Goal: Navigation & Orientation: Find specific page/section

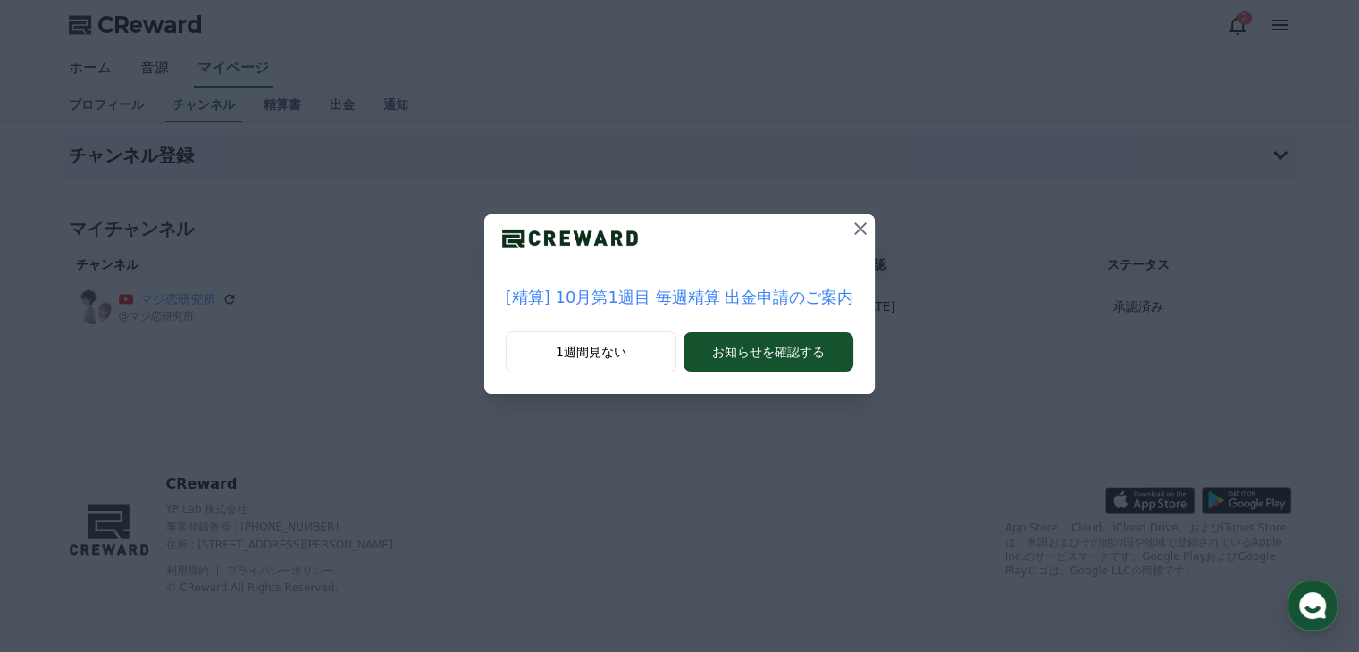
click at [850, 234] on icon at bounding box center [860, 228] width 21 height 21
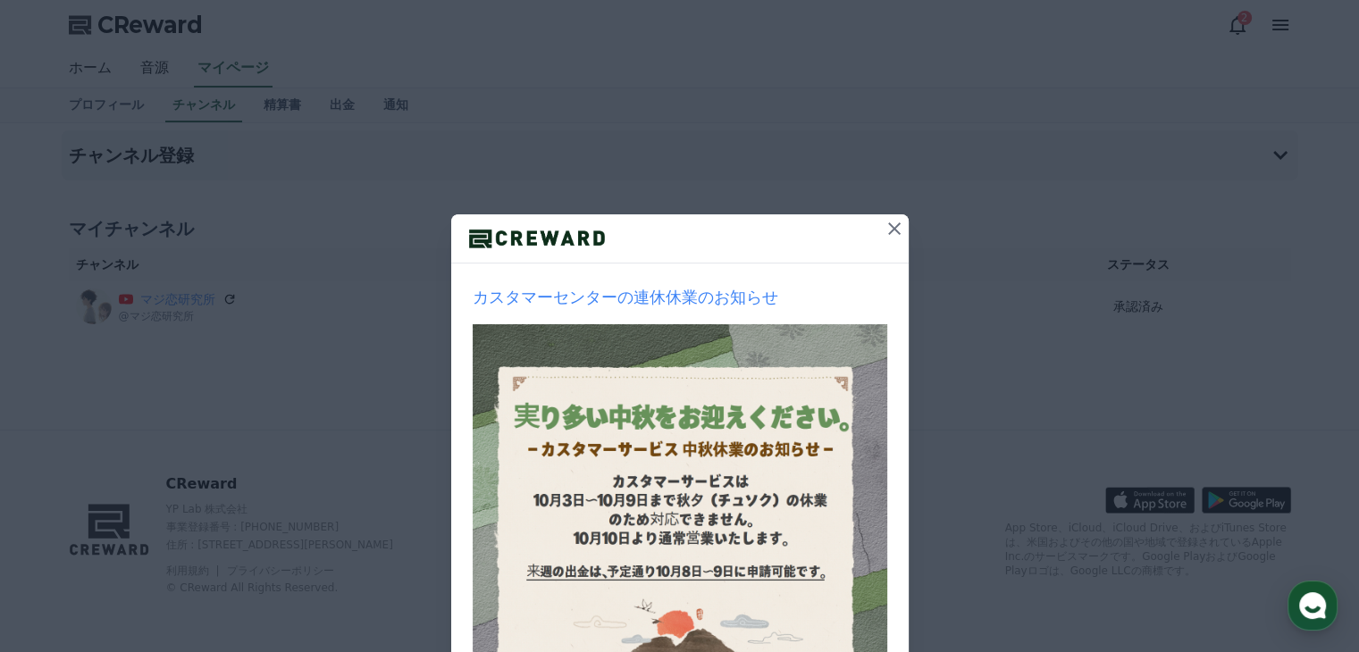
click at [884, 235] on icon at bounding box center [894, 228] width 21 height 21
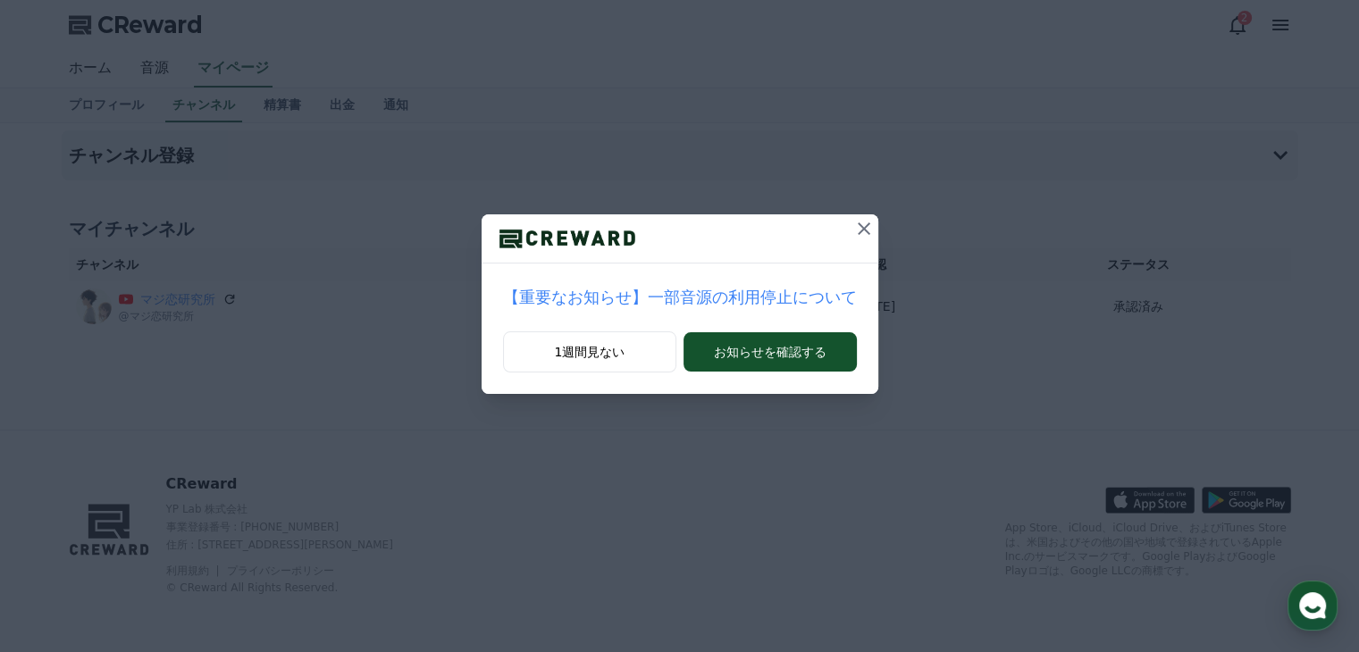
click at [853, 227] on icon at bounding box center [863, 228] width 21 height 21
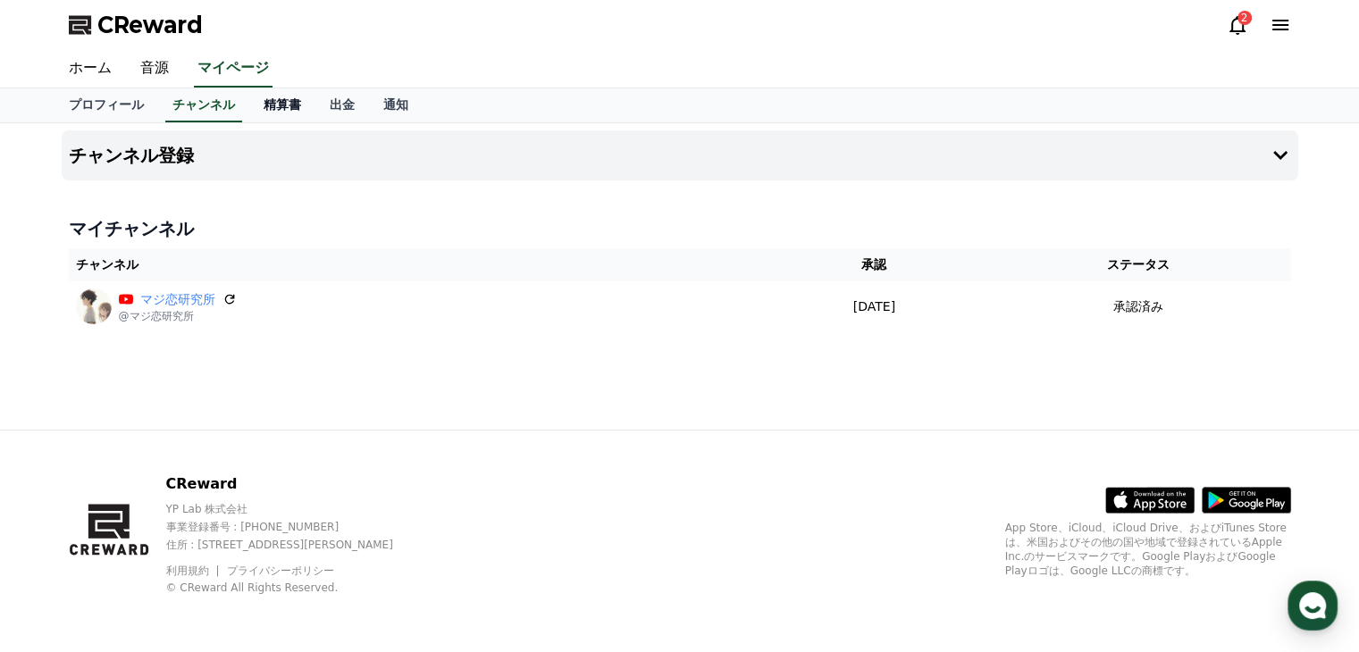
click at [254, 99] on link "精算書" at bounding box center [282, 105] width 66 height 34
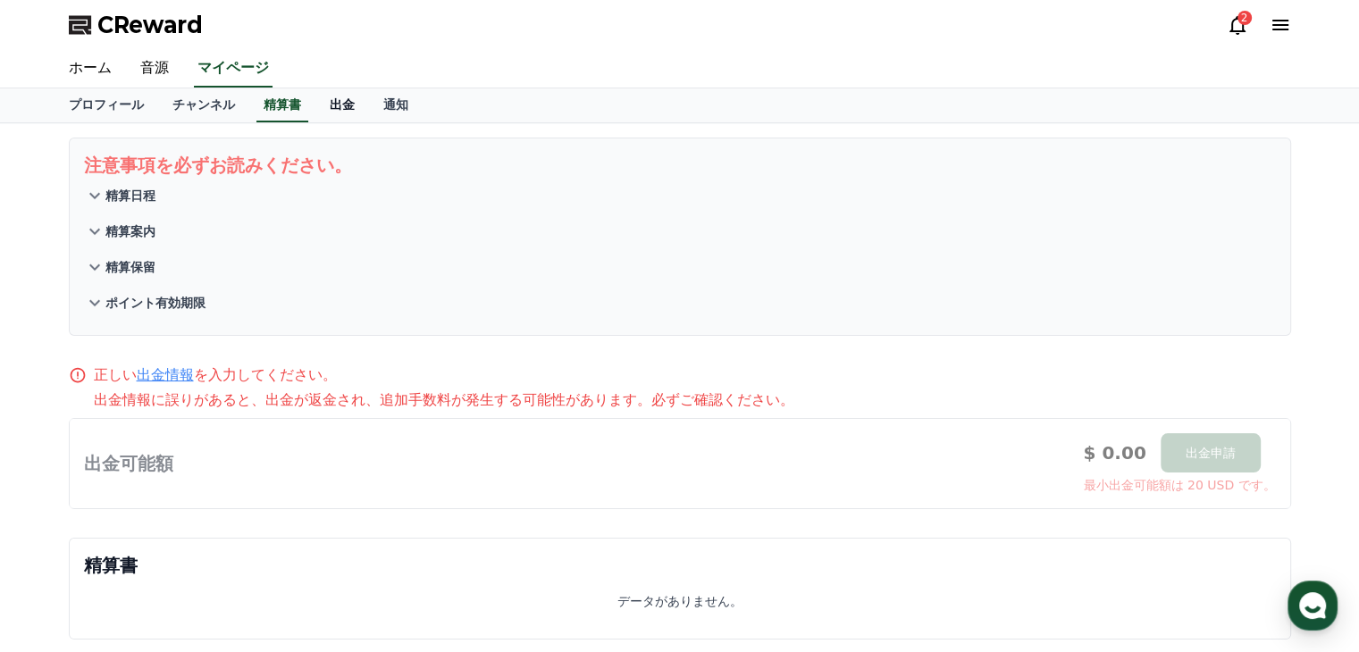
click at [315, 105] on link "出金" at bounding box center [342, 105] width 54 height 34
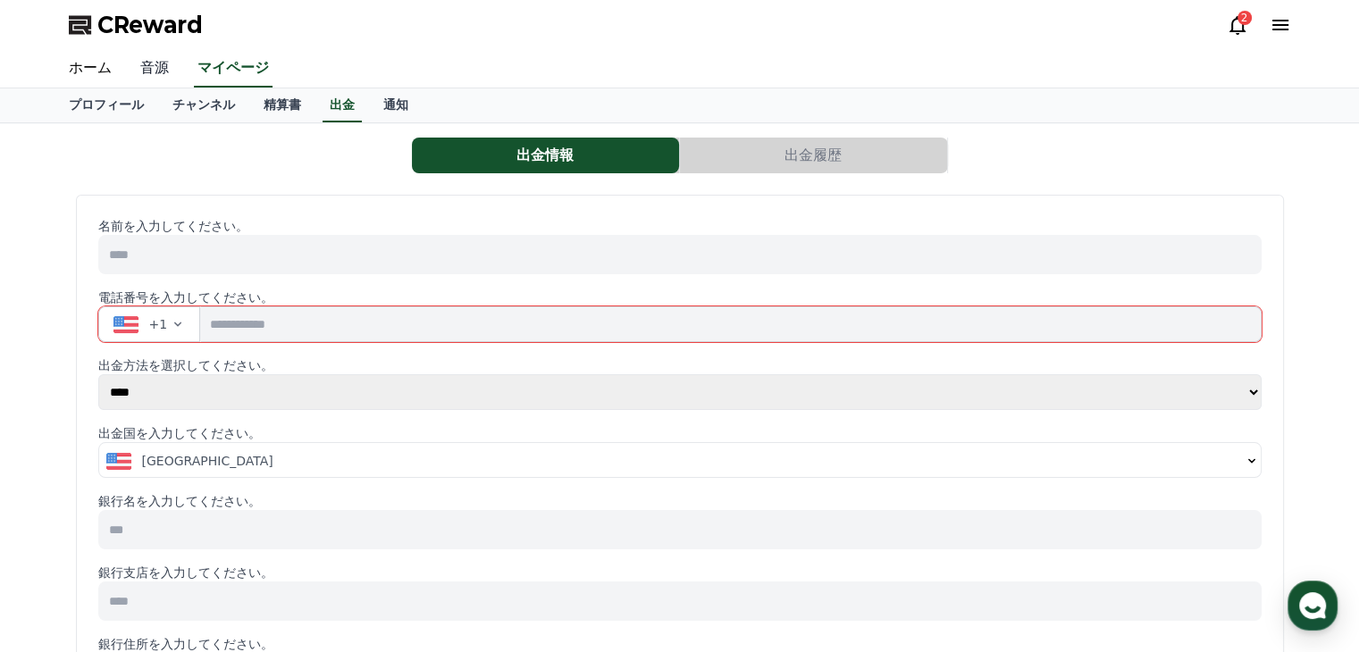
click at [155, 64] on link "音源" at bounding box center [154, 69] width 57 height 38
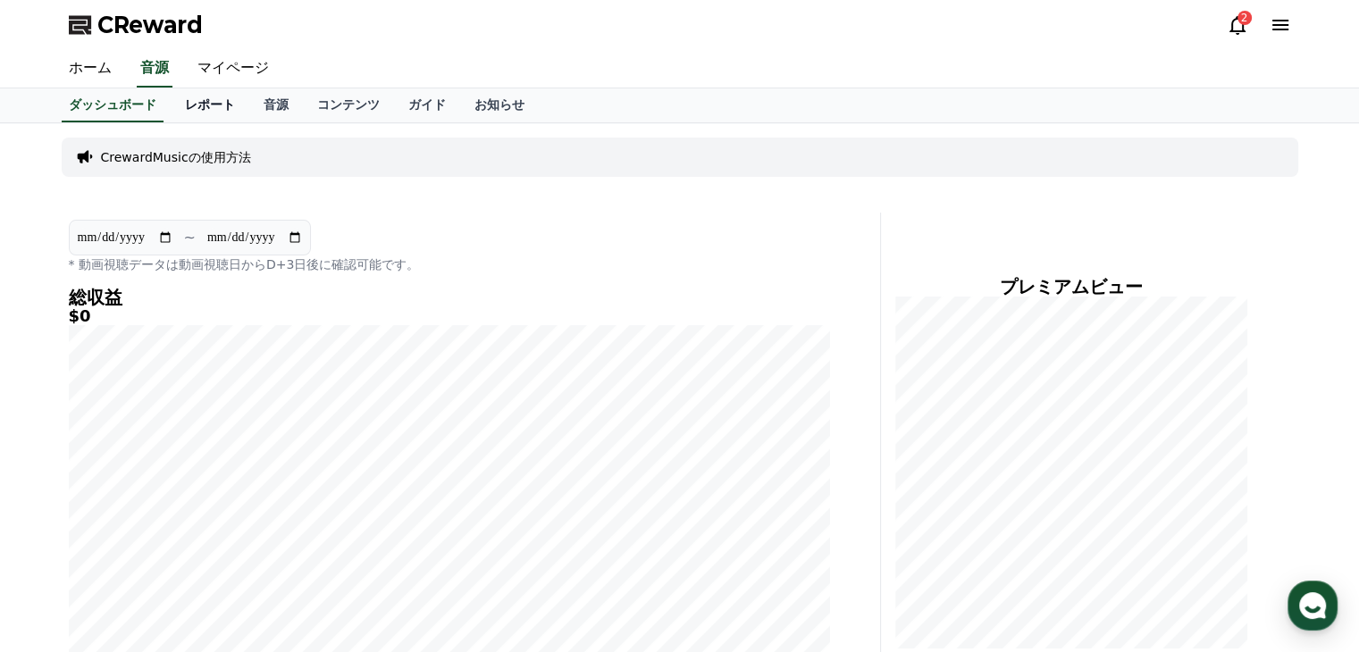
click at [186, 105] on link "レポート" at bounding box center [210, 105] width 79 height 34
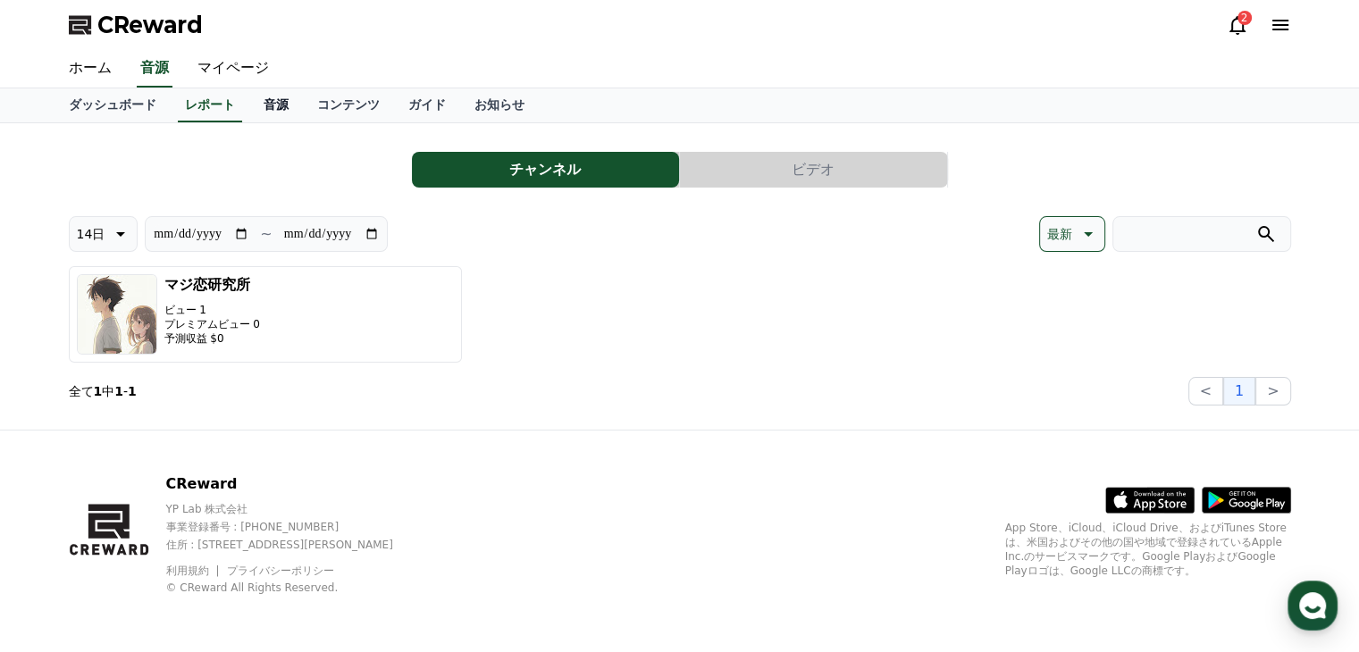
click at [249, 103] on link "音源" at bounding box center [276, 105] width 54 height 34
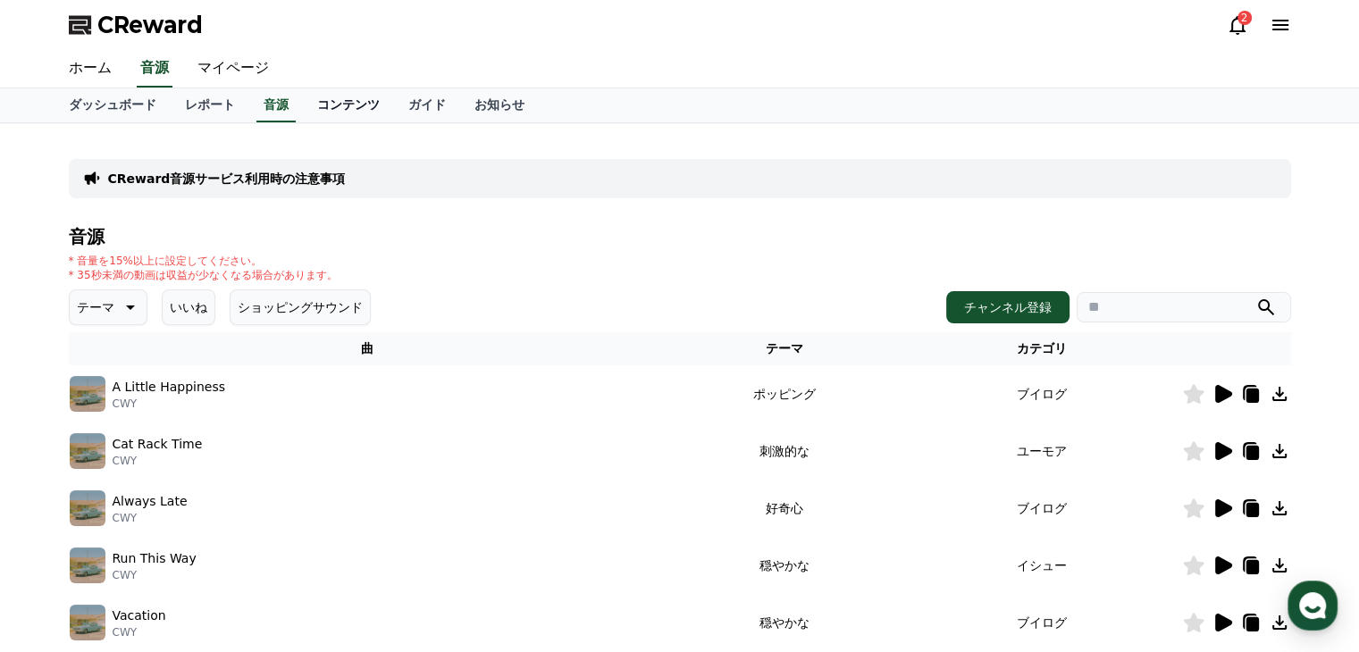
click at [307, 105] on link "コンテンツ" at bounding box center [348, 105] width 91 height 34
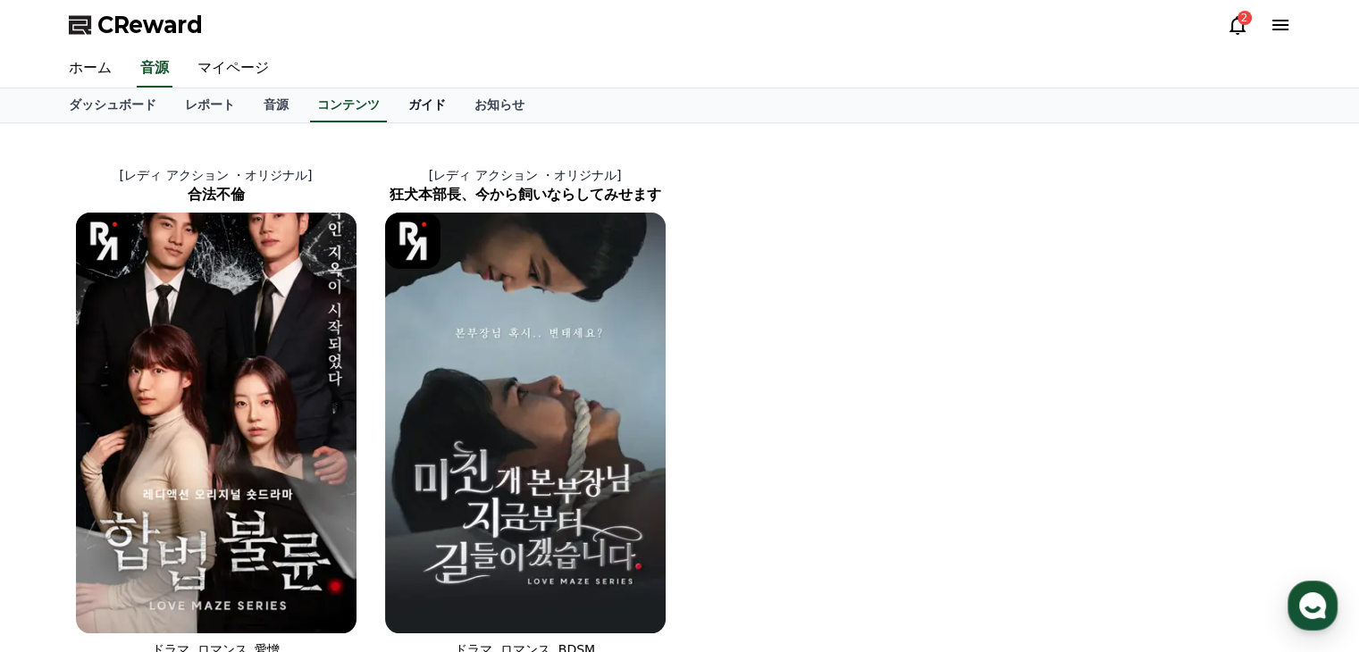
click at [394, 102] on link "ガイド" at bounding box center [427, 105] width 66 height 34
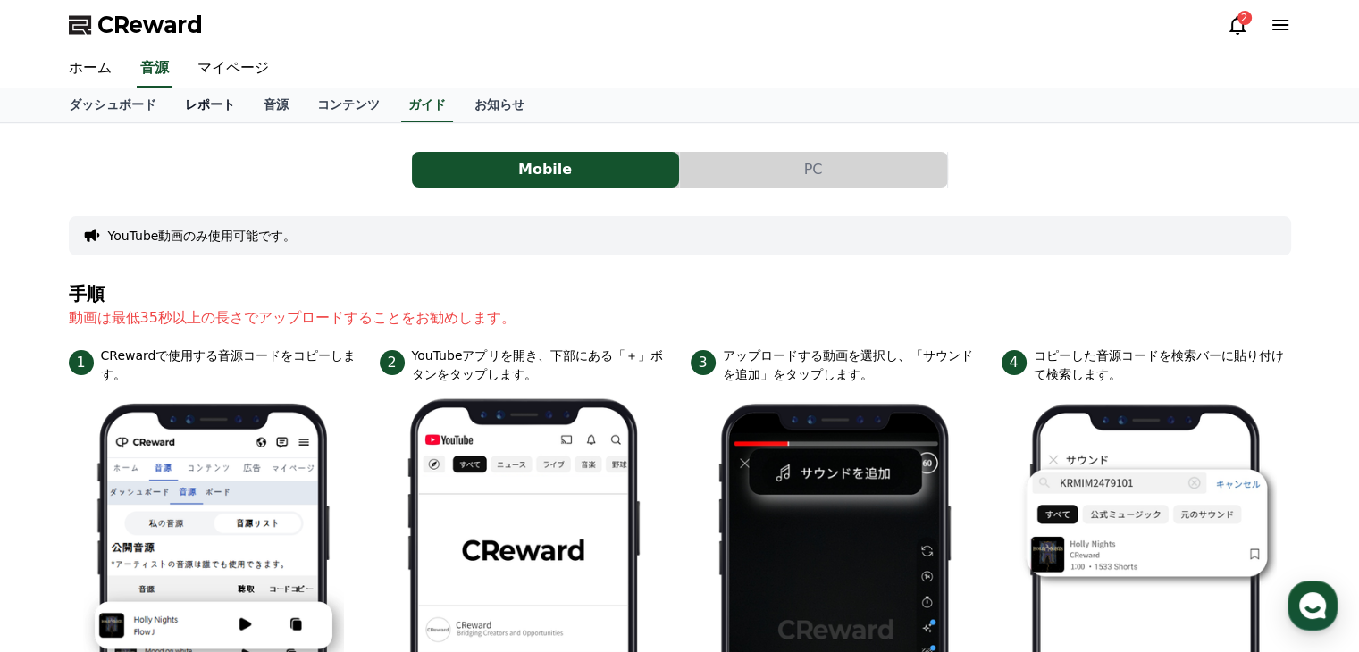
click at [172, 103] on link "レポート" at bounding box center [210, 105] width 79 height 34
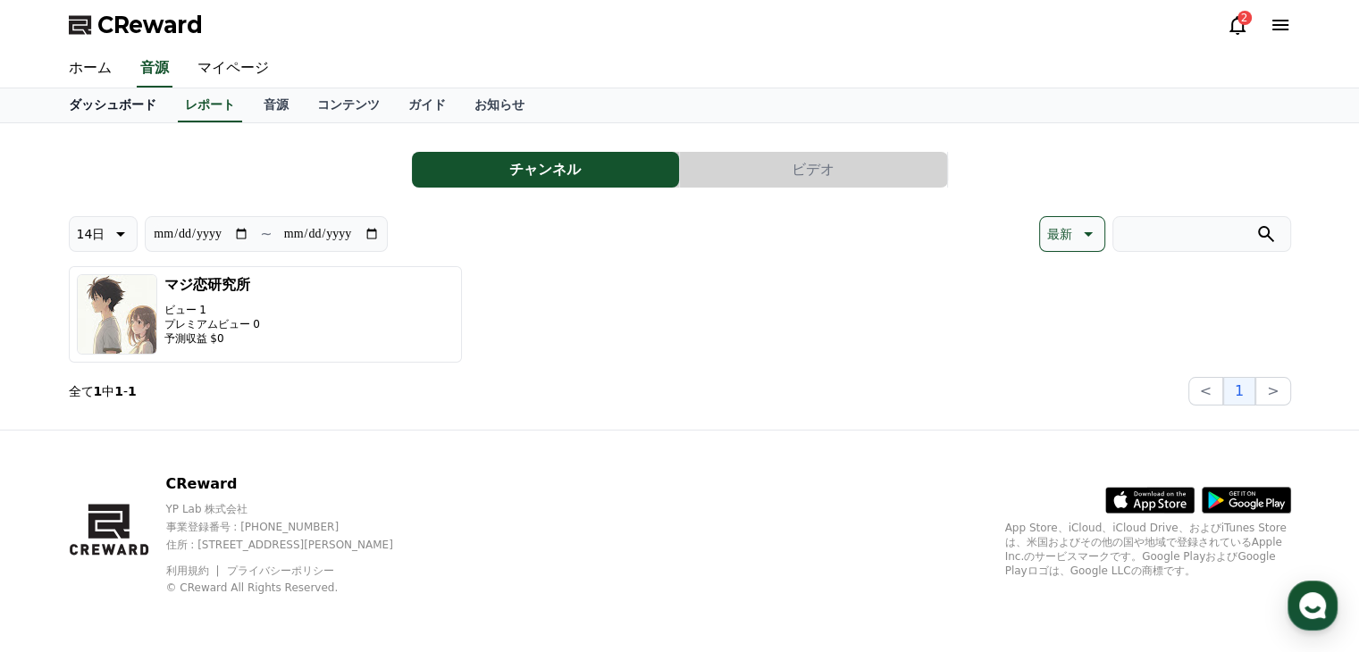
click at [108, 105] on link "ダッシュボード" at bounding box center [113, 105] width 116 height 34
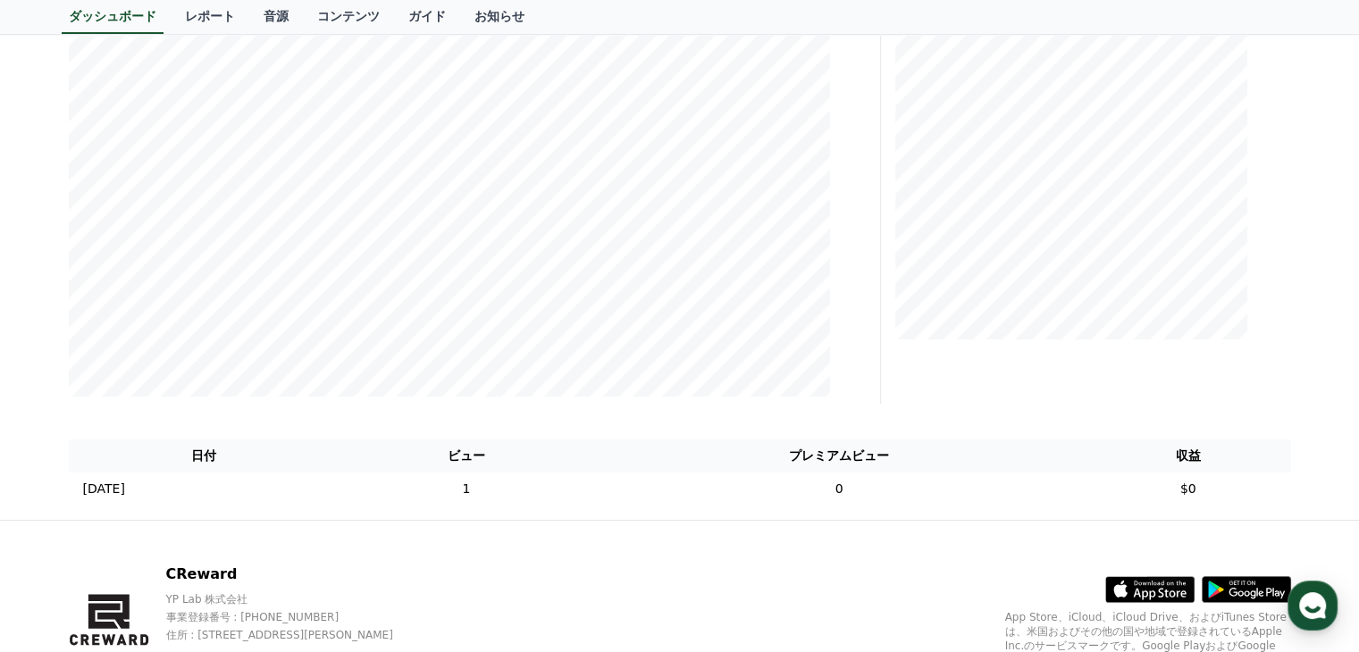
scroll to position [398, 0]
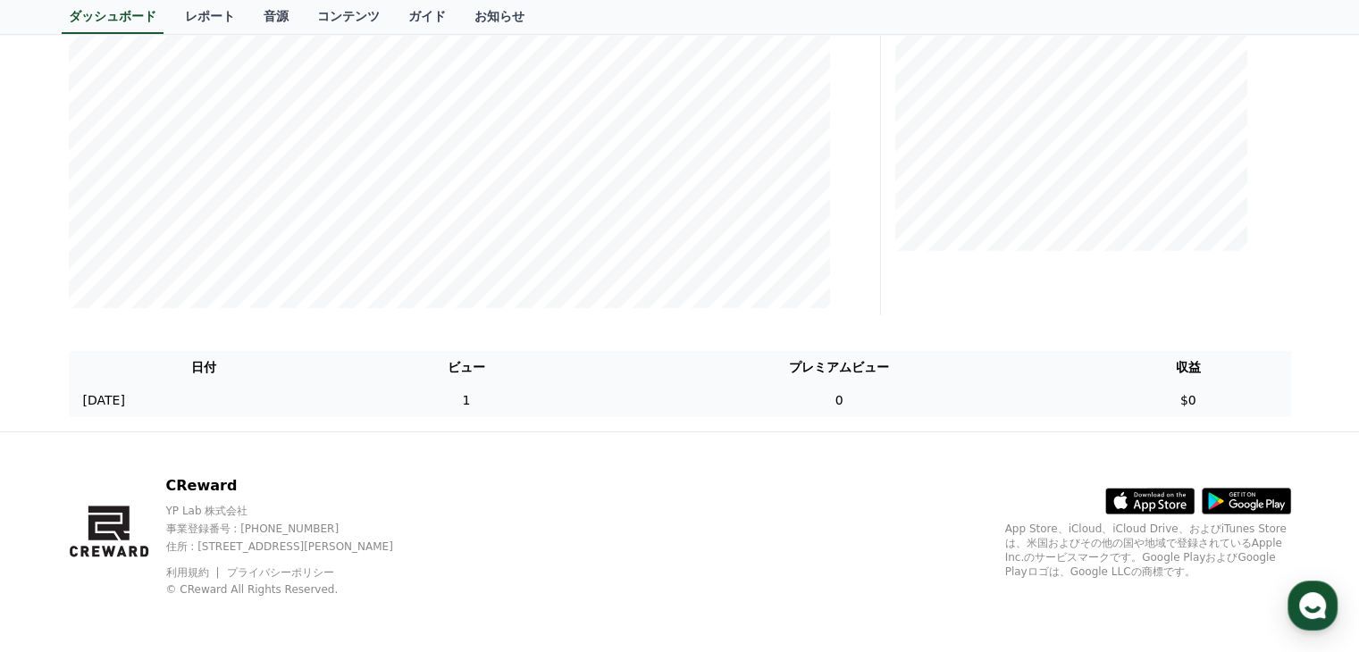
click at [556, 399] on td "1" at bounding box center [466, 400] width 253 height 33
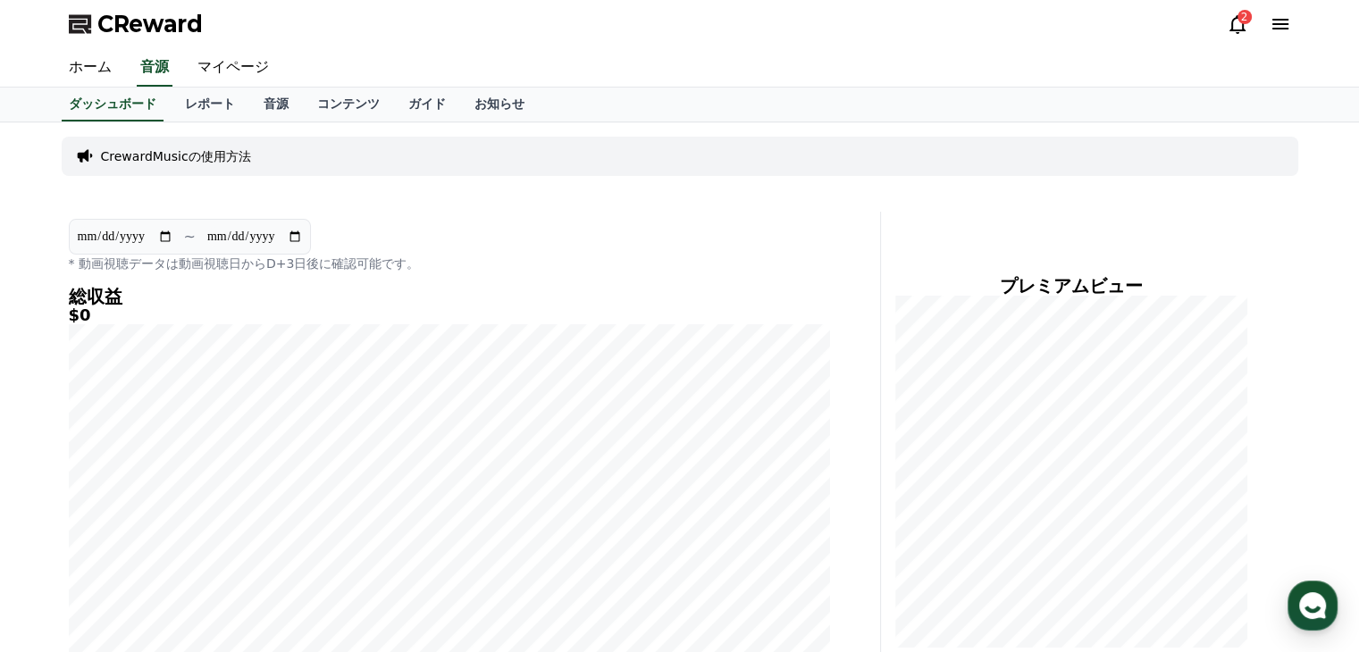
scroll to position [0, 0]
